Goal: Transaction & Acquisition: Purchase product/service

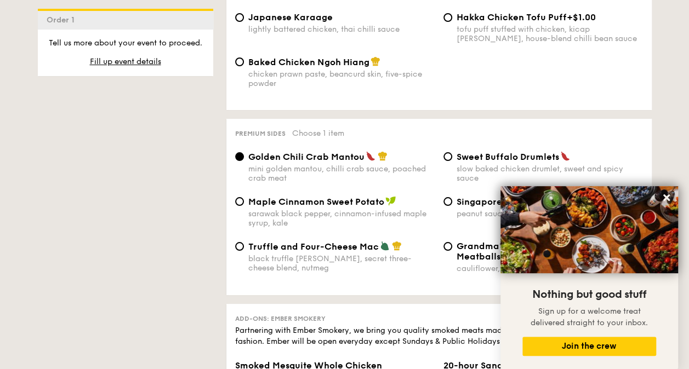
scroll to position [2051, 0]
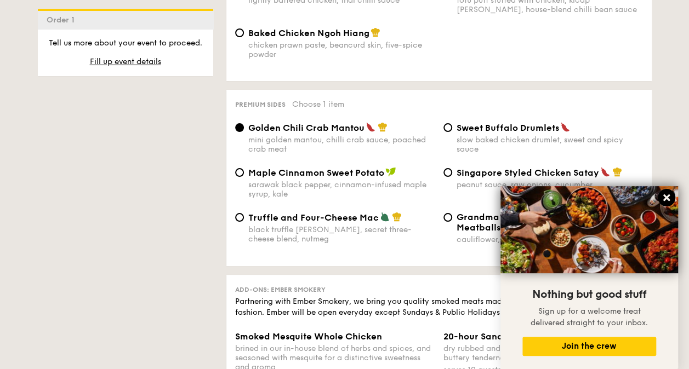
click at [666, 196] on icon at bounding box center [666, 198] width 7 height 7
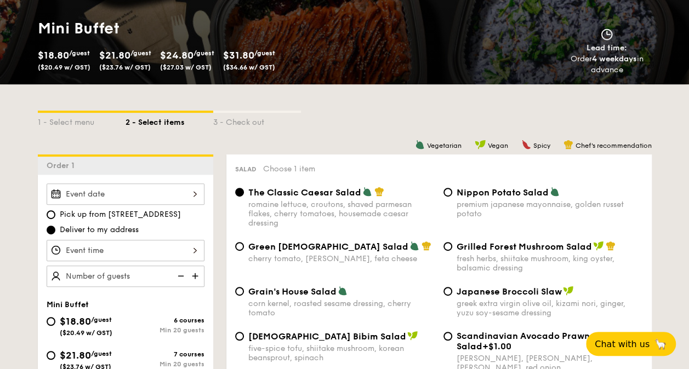
scroll to position [177, 0]
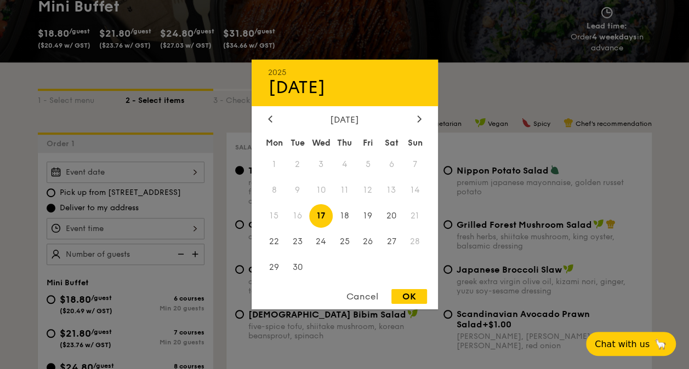
click at [138, 167] on div "2025 Sep [DATE] Tue Wed Thu Fri Sat Sun 1 2 3 4 5 6 7 8 9 10 11 12 13 14 15 16 …" at bounding box center [126, 172] width 158 height 21
click at [417, 120] on icon at bounding box center [419, 118] width 4 height 7
click at [325, 216] on span "15" at bounding box center [321, 216] width 24 height 24
click at [413, 294] on div "OK" at bounding box center [409, 296] width 36 height 15
type input "[DATE]"
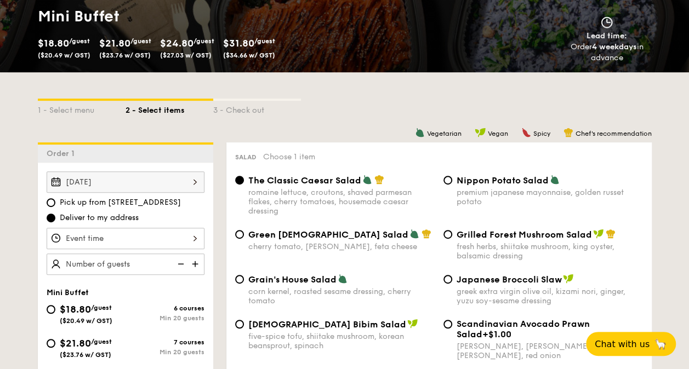
scroll to position [0, 0]
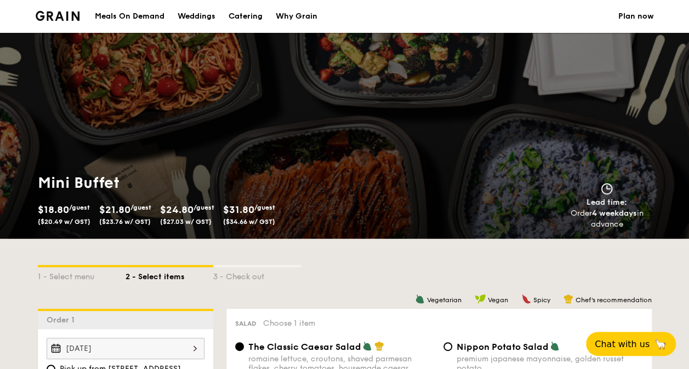
click at [253, 16] on div "Catering" at bounding box center [246, 16] width 34 height 33
select select
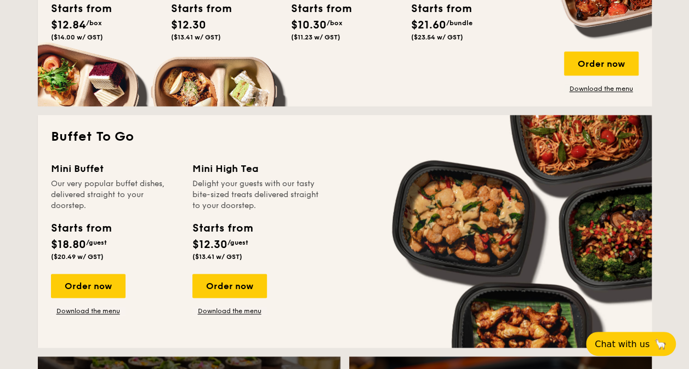
scroll to position [642, 0]
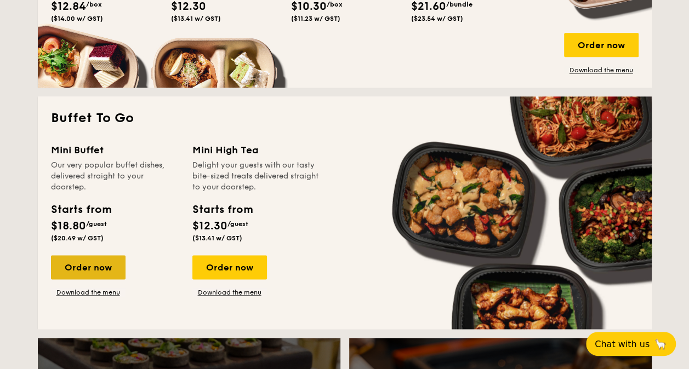
click at [106, 277] on div "Order now" at bounding box center [88, 267] width 75 height 24
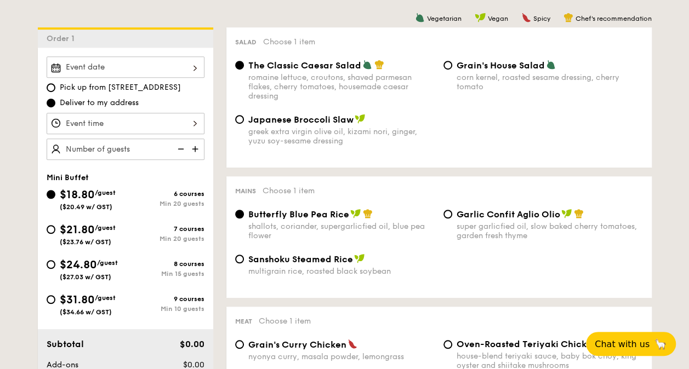
scroll to position [293, 0]
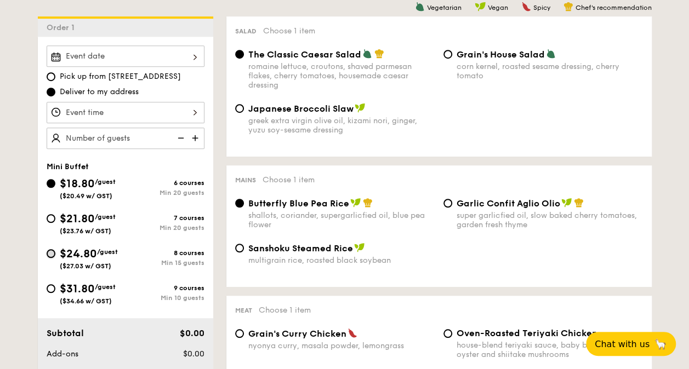
click at [53, 254] on input "$24.80 /guest ($27.03 w/ GST) 8 courses Min 15 guests" at bounding box center [51, 253] width 9 height 9
radio input "true"
radio input "false"
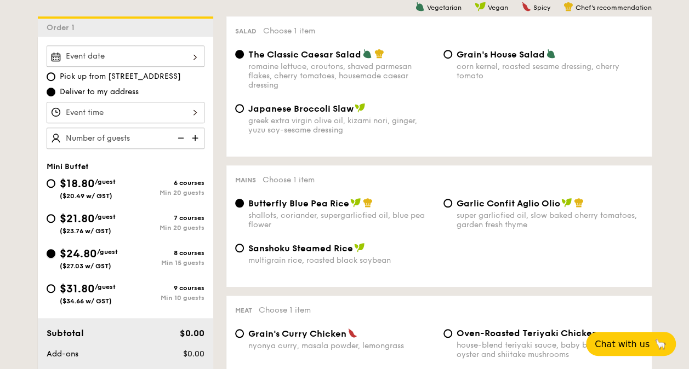
radio input "true"
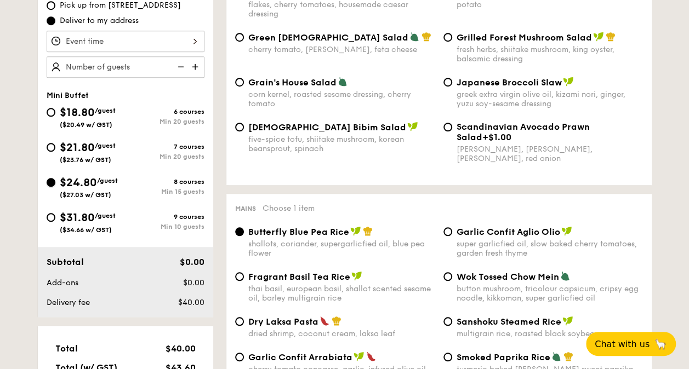
scroll to position [367, 0]
